Goal: Information Seeking & Learning: Learn about a topic

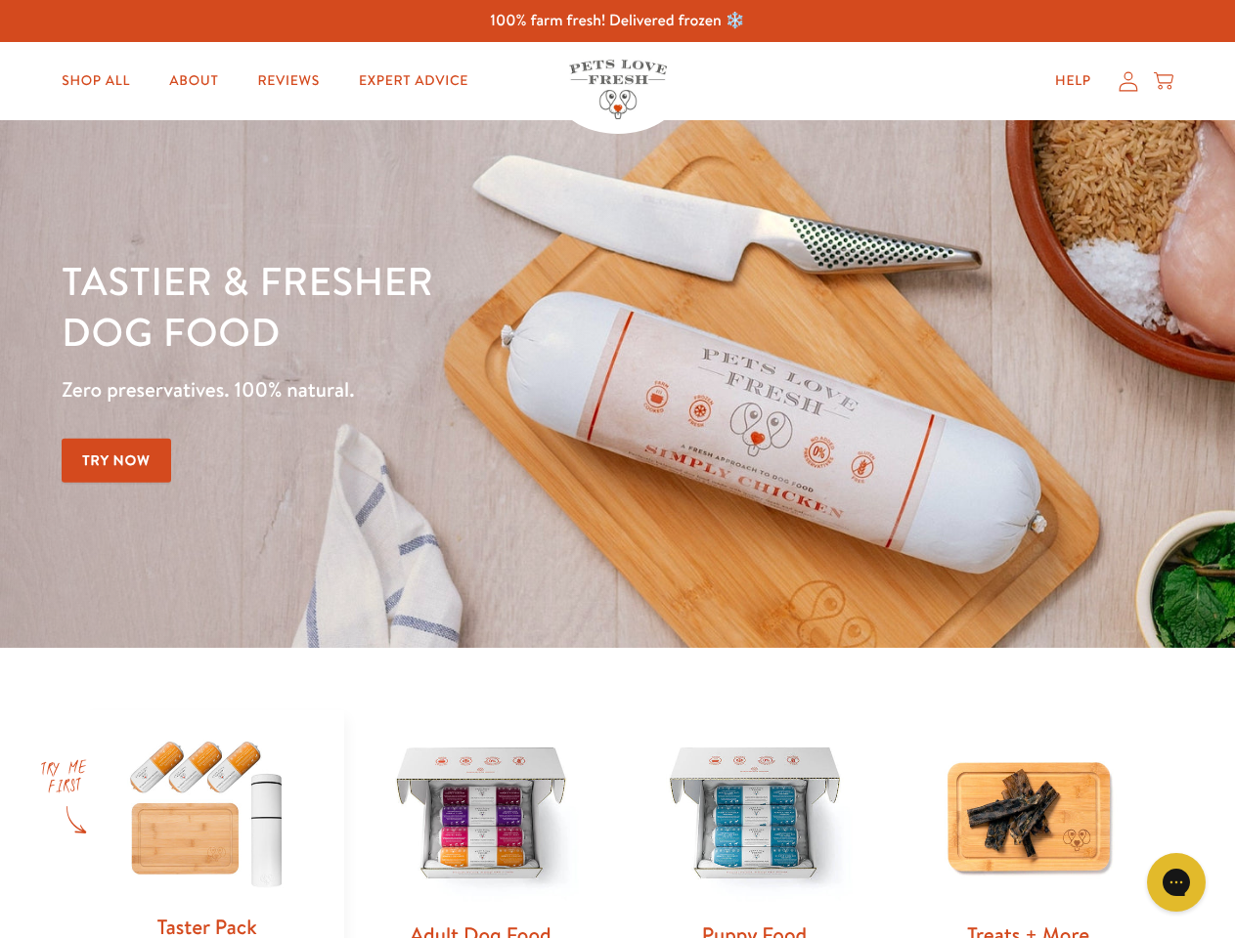
click at [617, 469] on div "Tastier & fresher dog food Zero preservatives. 100% natural. Try Now" at bounding box center [432, 384] width 741 height 258
click at [1176, 883] on icon "Open gorgias live chat" at bounding box center [1175, 882] width 19 height 19
